Goal: Transaction & Acquisition: Purchase product/service

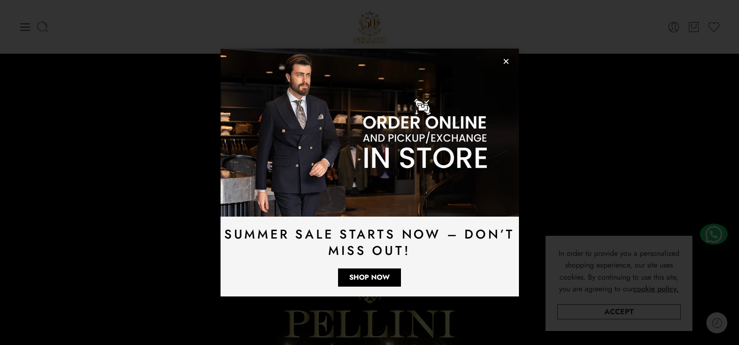
click at [508, 63] on icon "Close" at bounding box center [506, 61] width 7 height 7
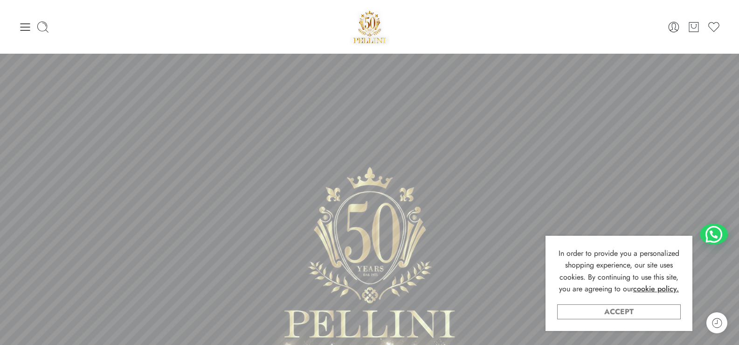
click at [614, 310] on link "Accept" at bounding box center [619, 311] width 124 height 15
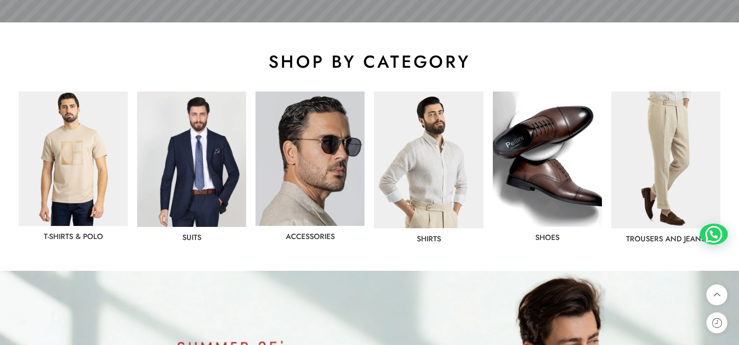
scroll to position [513, 0]
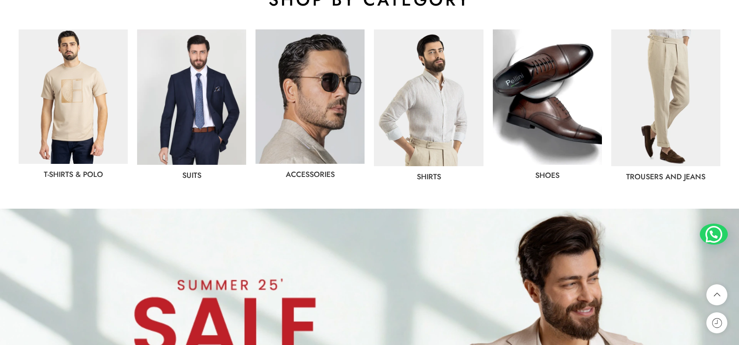
click at [443, 89] on img at bounding box center [428, 97] width 109 height 137
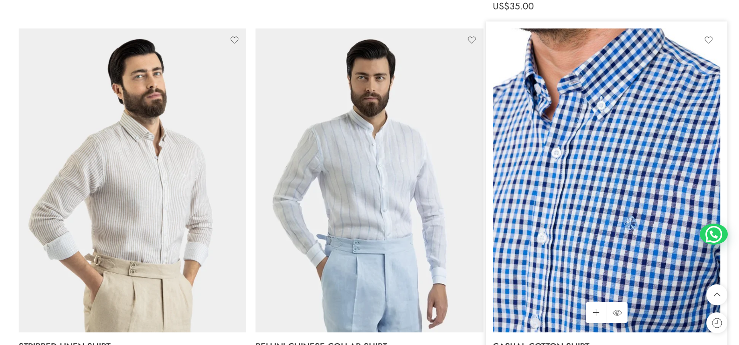
scroll to position [603, 0]
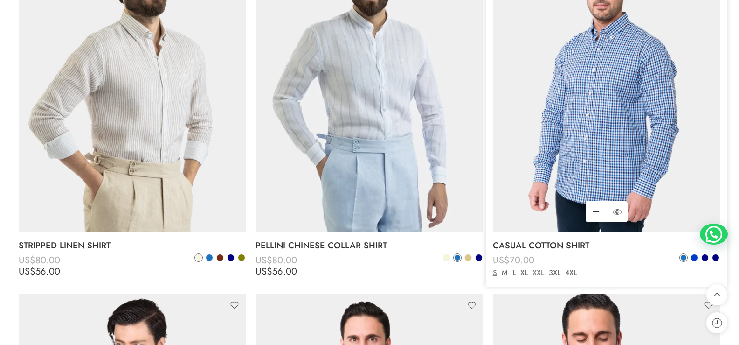
click at [538, 270] on link "XXL" at bounding box center [538, 272] width 16 height 11
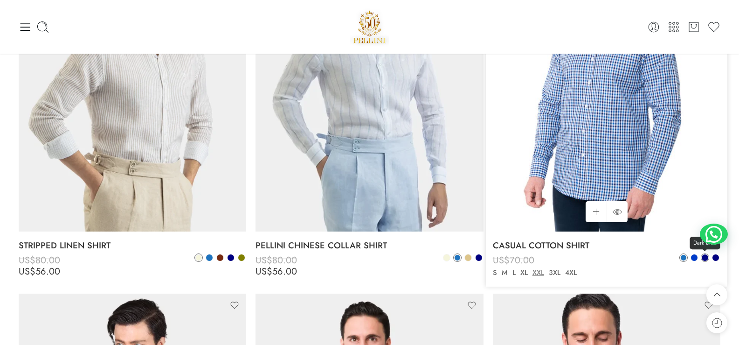
click at [702, 257] on span at bounding box center [705, 257] width 7 height 7
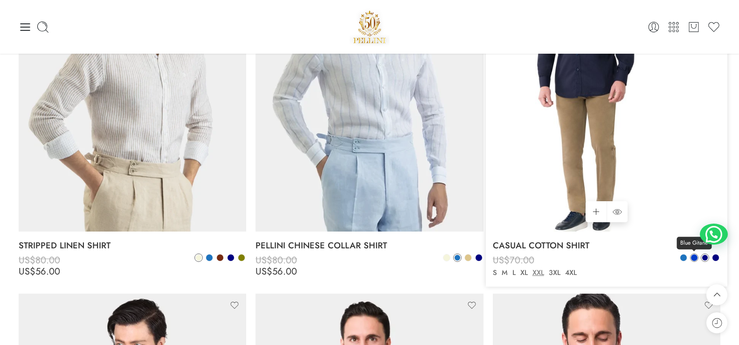
click at [692, 257] on span at bounding box center [694, 257] width 7 height 7
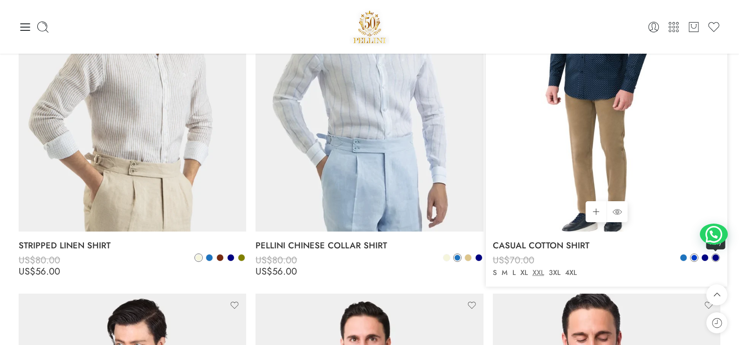
click at [715, 260] on span at bounding box center [716, 257] width 7 height 7
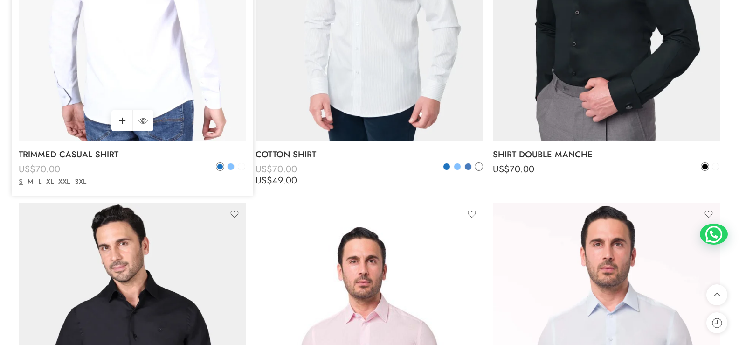
scroll to position [976, 0]
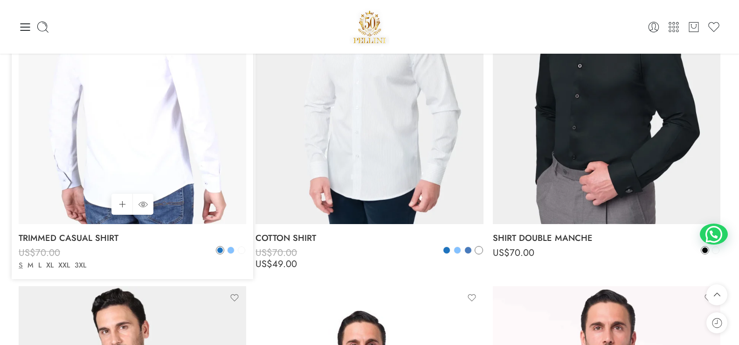
click at [155, 112] on img at bounding box center [133, 72] width 228 height 304
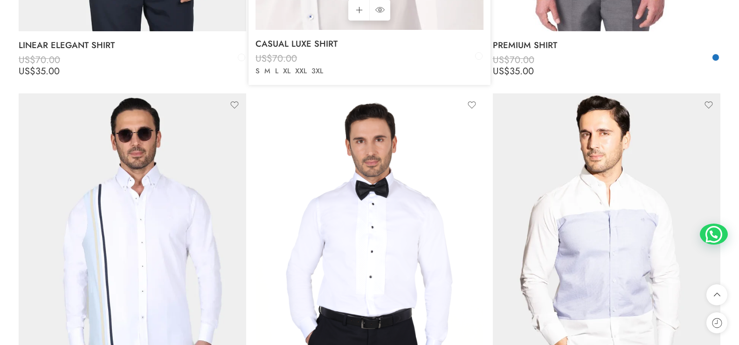
scroll to position [1956, 0]
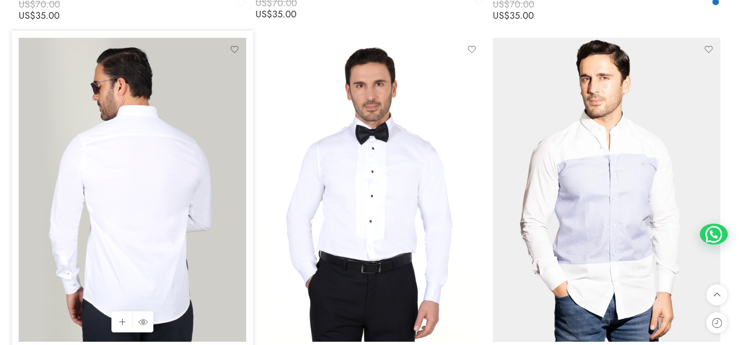
click at [119, 198] on img at bounding box center [133, 190] width 228 height 304
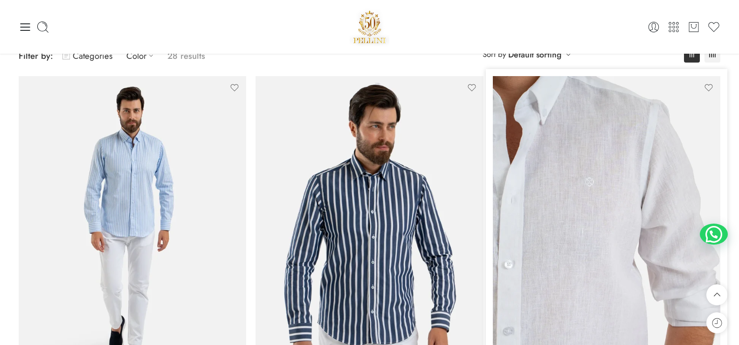
scroll to position [0, 0]
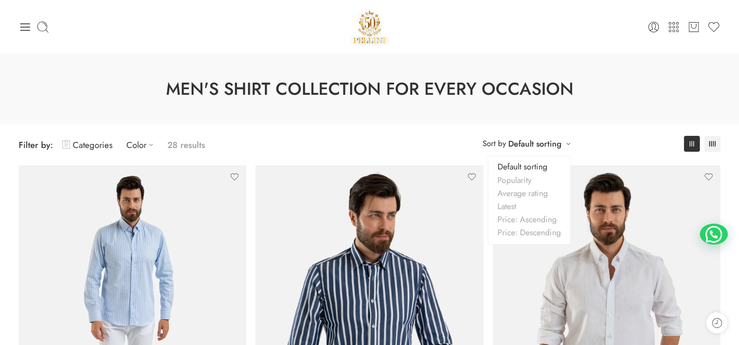
click at [565, 143] on div "**********" at bounding box center [526, 143] width 97 height 15
click at [532, 216] on link "Price: Ascending" at bounding box center [529, 219] width 82 height 13
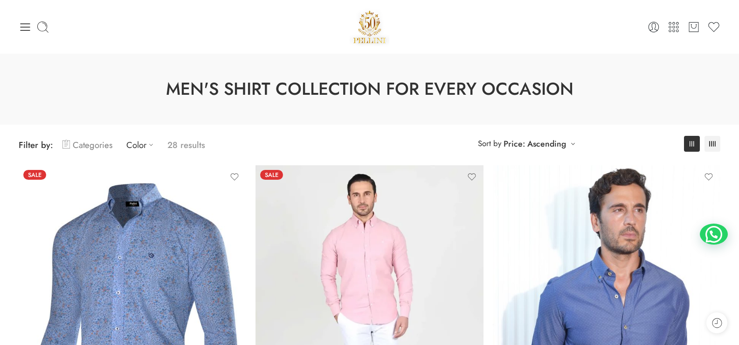
click at [101, 143] on link "Categories" at bounding box center [88, 145] width 50 height 22
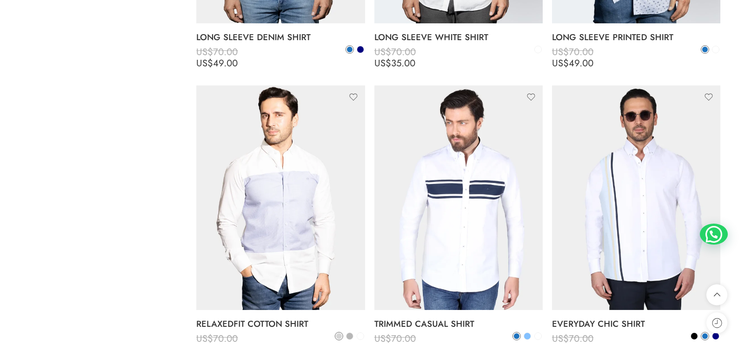
scroll to position [1026, 0]
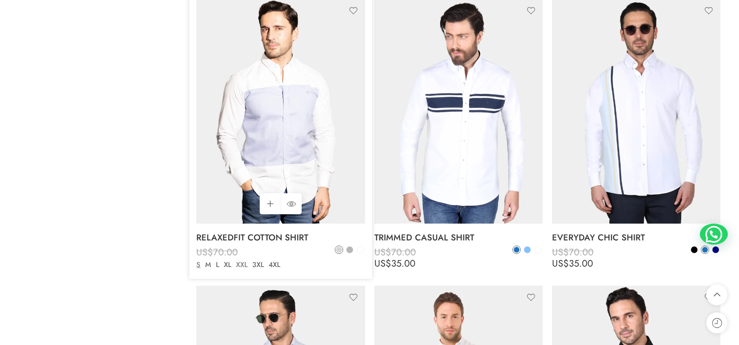
click at [242, 264] on link "XXL" at bounding box center [242, 264] width 16 height 11
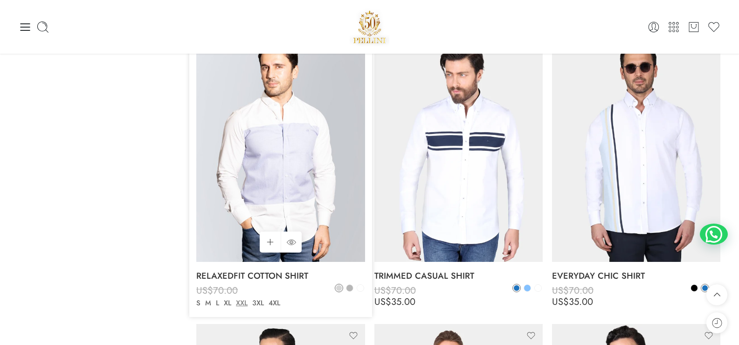
scroll to position [1120, 0]
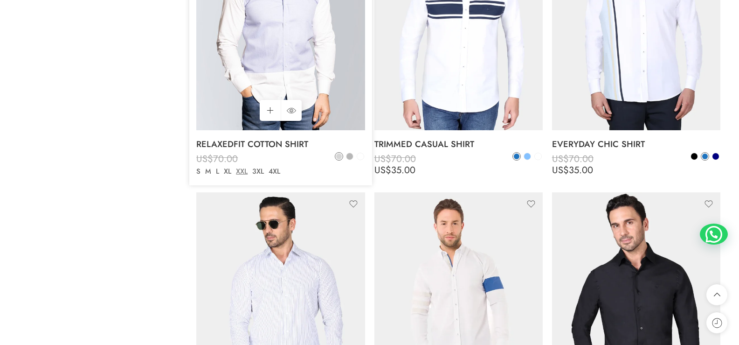
click at [287, 79] on img at bounding box center [280, 18] width 168 height 225
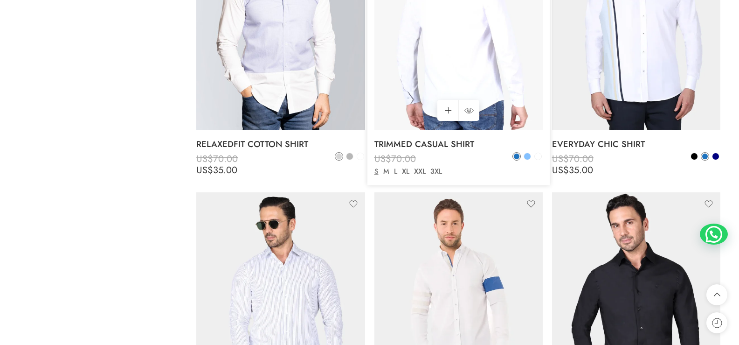
drag, startPoint x: 458, startPoint y: 23, endPoint x: 459, endPoint y: 29, distance: 6.2
click at [457, 23] on img at bounding box center [459, 18] width 168 height 225
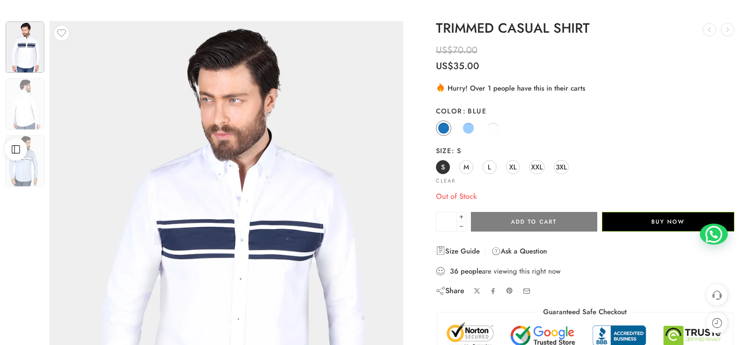
click at [505, 163] on div "S M L XL XXL 3XL" at bounding box center [585, 167] width 299 height 17
click at [510, 166] on span "XL" at bounding box center [512, 166] width 7 height 13
click at [542, 162] on span "XXL" at bounding box center [537, 166] width 12 height 13
click at [557, 166] on span "3XL" at bounding box center [561, 166] width 11 height 13
click at [464, 128] on span at bounding box center [469, 128] width 12 height 12
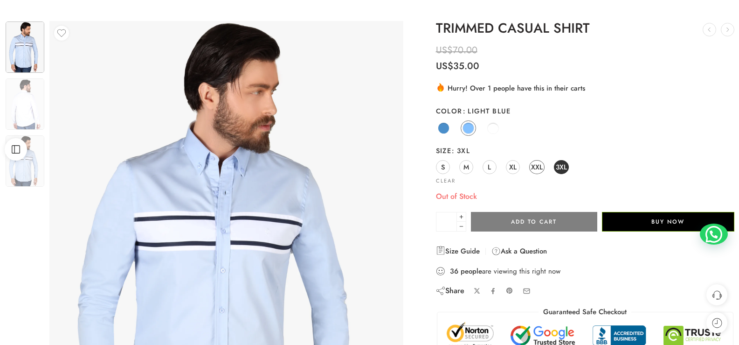
click at [533, 169] on span "XXL" at bounding box center [537, 166] width 12 height 13
click at [511, 169] on span "XL" at bounding box center [512, 166] width 7 height 13
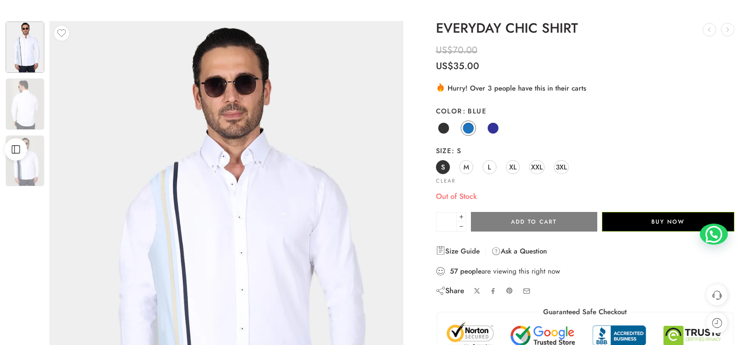
click at [541, 170] on span "XXL" at bounding box center [537, 166] width 12 height 13
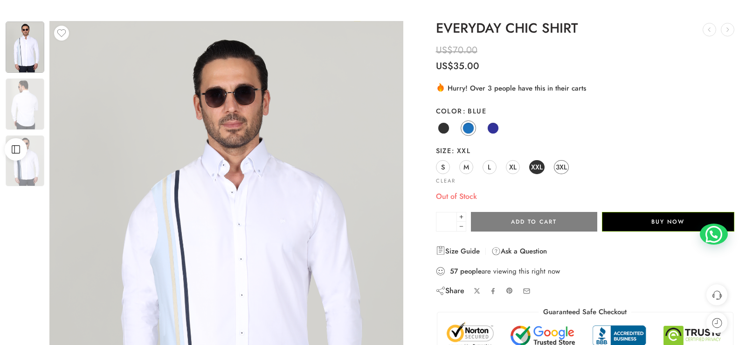
click at [559, 168] on span "3XL" at bounding box center [561, 166] width 11 height 13
click at [504, 168] on div "S M L XL XXL 3XL" at bounding box center [585, 167] width 299 height 17
click at [491, 128] on span at bounding box center [493, 128] width 12 height 12
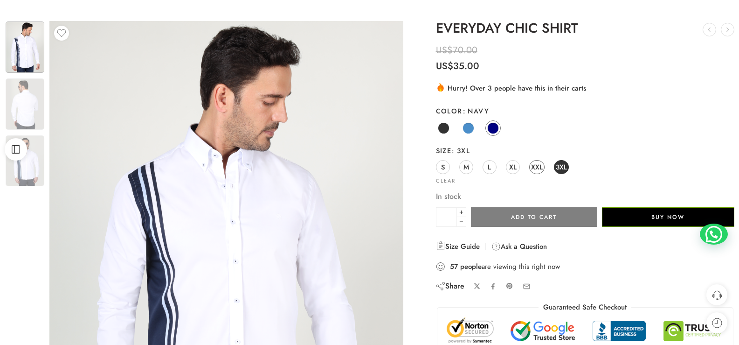
click at [530, 165] on link "XXL" at bounding box center [536, 167] width 15 height 14
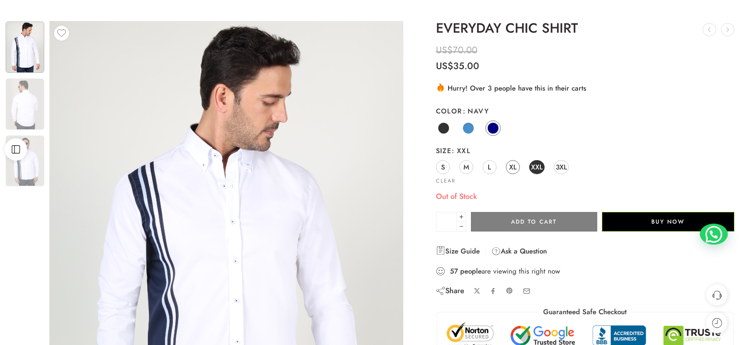
click at [512, 168] on span "XL" at bounding box center [512, 166] width 7 height 13
click at [451, 131] on link "Black" at bounding box center [443, 127] width 15 height 15
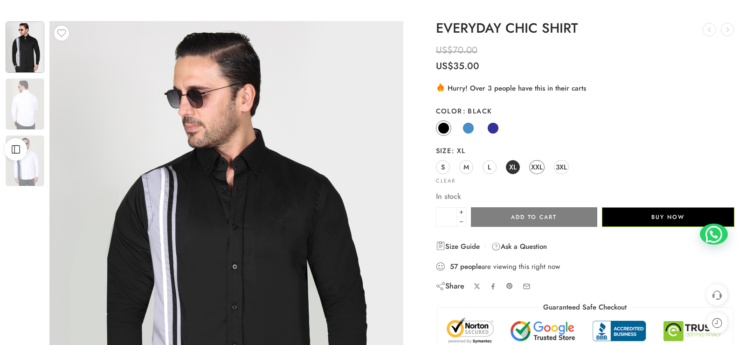
click at [541, 168] on span "XXL" at bounding box center [537, 166] width 12 height 13
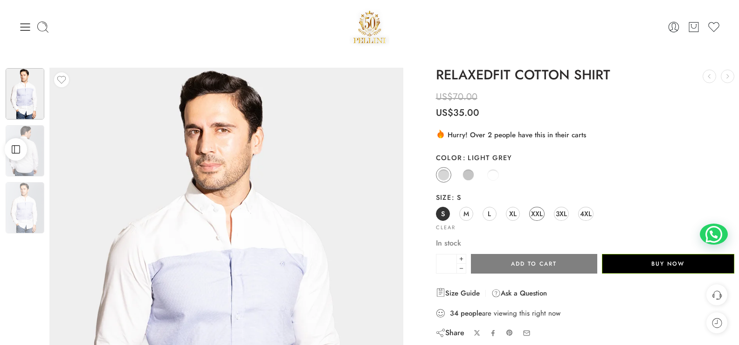
click at [536, 211] on span "XXL" at bounding box center [537, 213] width 12 height 13
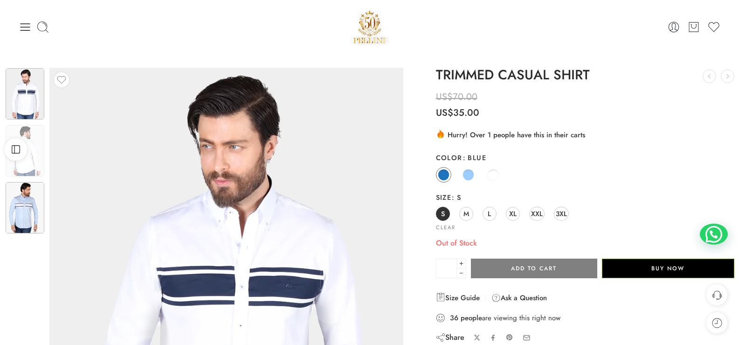
click at [33, 213] on img at bounding box center [25, 207] width 39 height 51
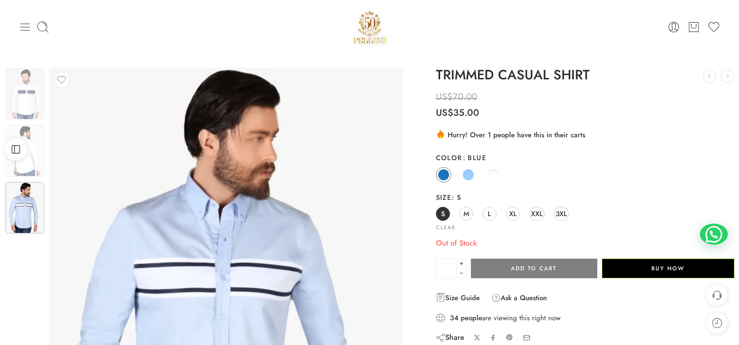
click at [26, 29] on icon at bounding box center [25, 27] width 13 height 13
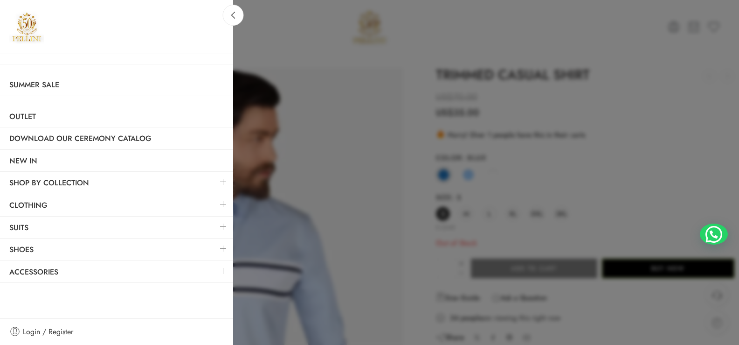
drag, startPoint x: 482, startPoint y: 119, endPoint x: 462, endPoint y: 113, distance: 21.0
click at [481, 118] on div at bounding box center [369, 172] width 739 height 345
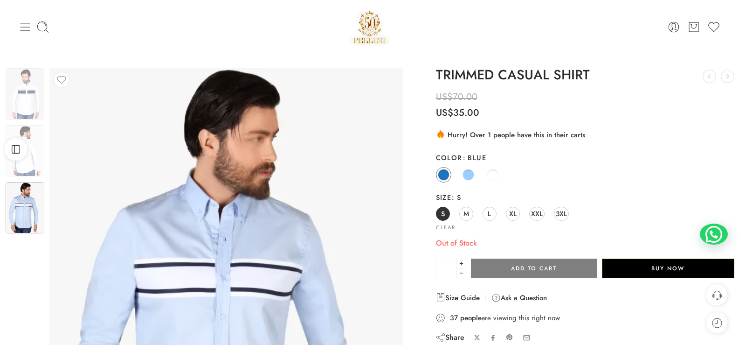
click at [28, 30] on icon at bounding box center [26, 26] width 10 height 7
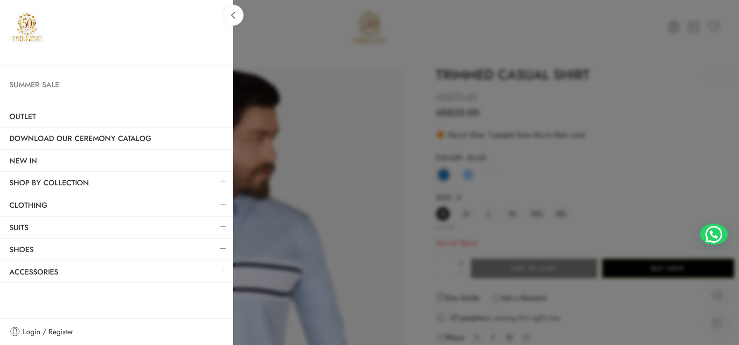
click at [42, 89] on link "Summer Sale" at bounding box center [116, 84] width 233 height 21
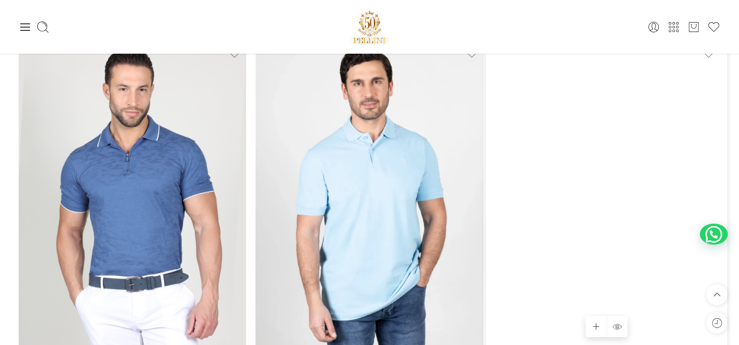
scroll to position [4638, 0]
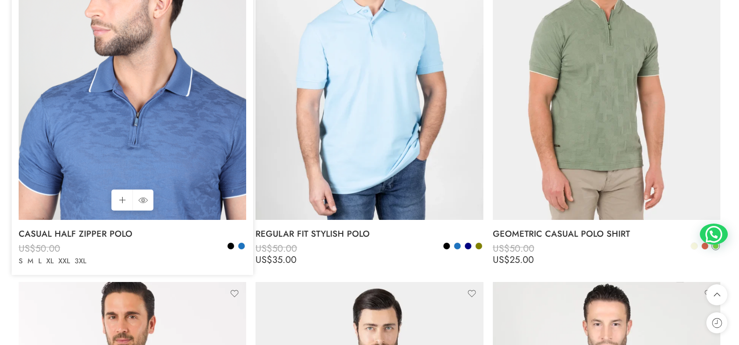
click at [156, 77] on img at bounding box center [133, 68] width 228 height 304
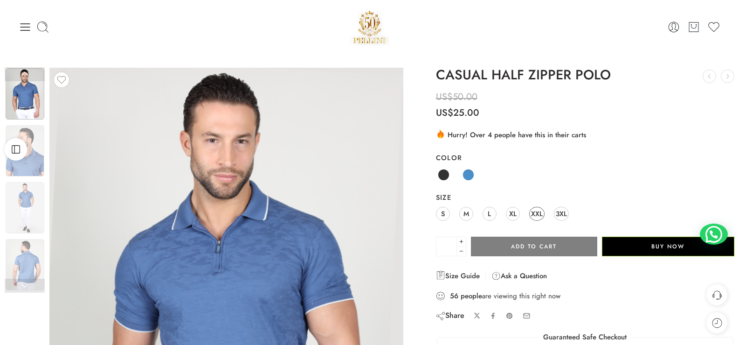
click at [529, 213] on link "XXL" at bounding box center [536, 214] width 15 height 14
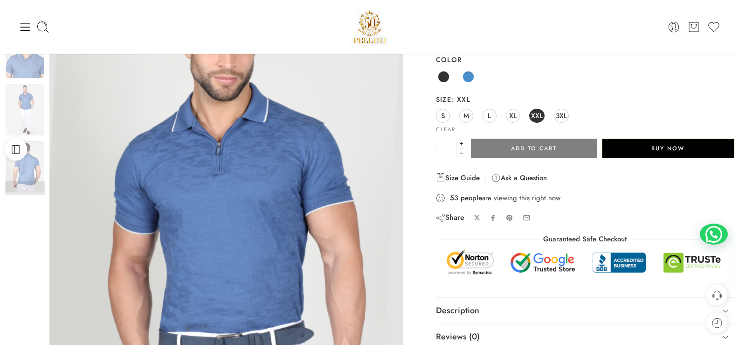
scroll to position [47, 0]
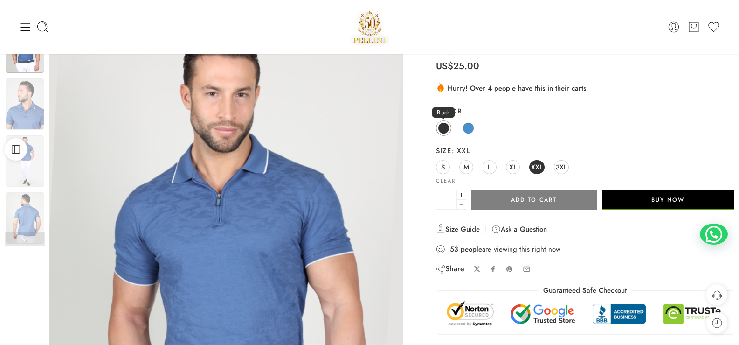
click at [445, 128] on span at bounding box center [444, 128] width 12 height 12
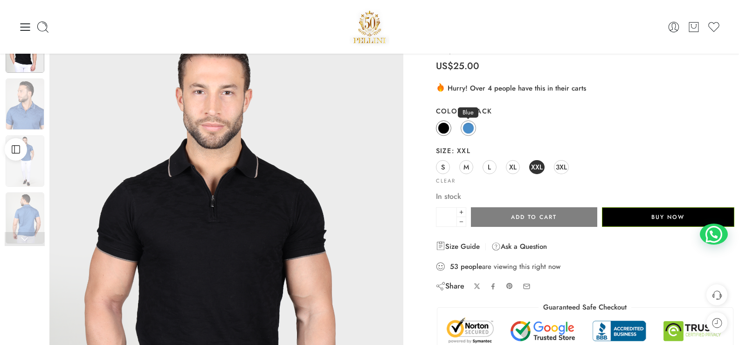
click at [466, 132] on span at bounding box center [469, 128] width 12 height 12
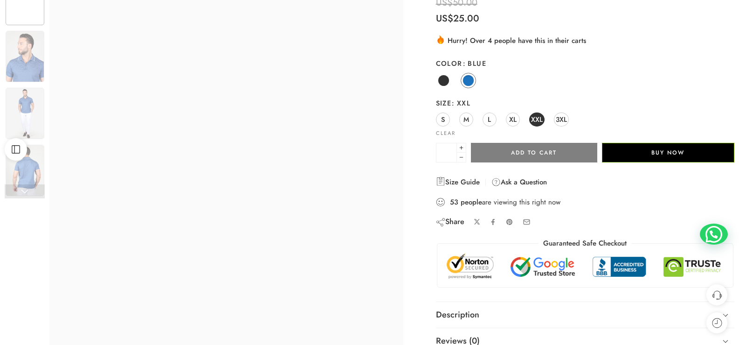
scroll to position [140, 0]
